Goal: Check status: Check status

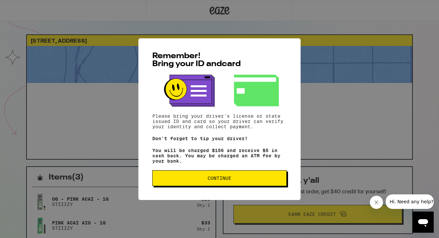
click at [239, 181] on span "Continue" at bounding box center [219, 178] width 123 height 5
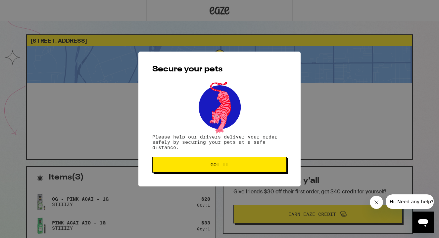
click at [239, 182] on div "Secure your pets Please help our drivers deliver your order safely by securing …" at bounding box center [219, 119] width 162 height 135
click at [231, 167] on span "Got it" at bounding box center [219, 164] width 123 height 5
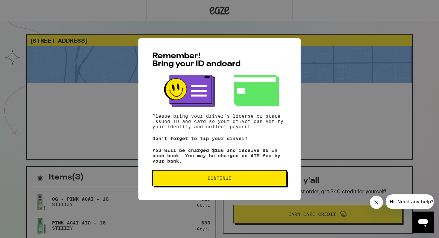
click at [217, 181] on span "Continue" at bounding box center [219, 178] width 24 height 5
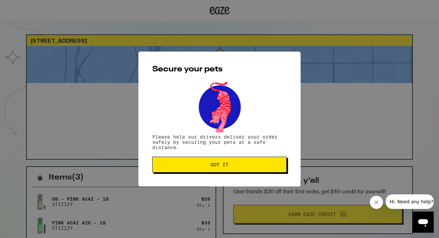
click at [216, 159] on button "Got it" at bounding box center [219, 165] width 134 height 16
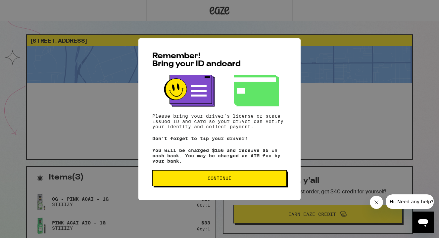
click at [194, 181] on span "Continue" at bounding box center [219, 178] width 123 height 5
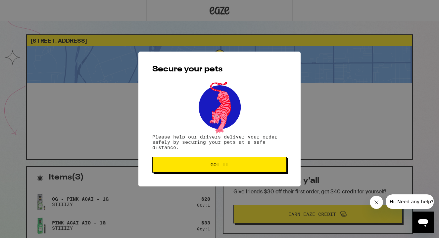
click at [200, 169] on button "Got it" at bounding box center [219, 165] width 134 height 16
